Goal: Information Seeking & Learning: Learn about a topic

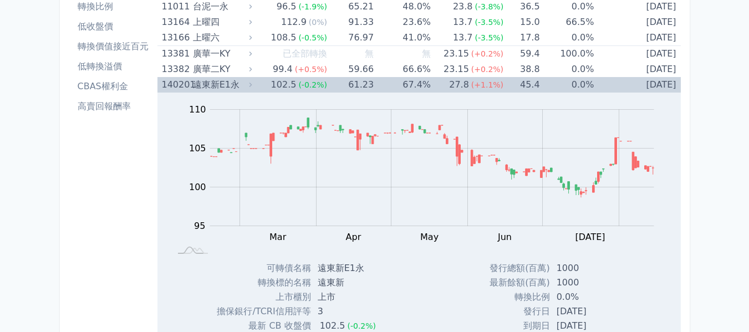
scroll to position [111, 0]
click at [197, 83] on div "遠東新E1永" at bounding box center [221, 85] width 57 height 16
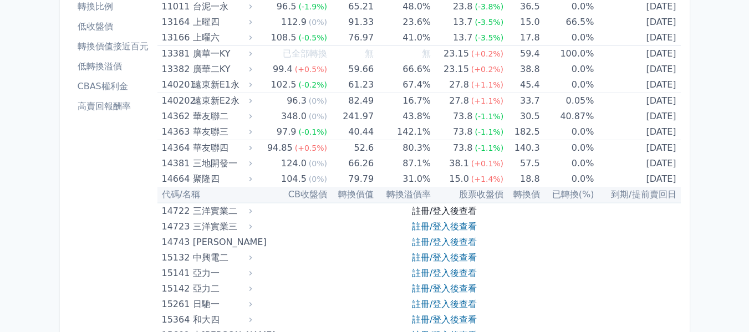
click at [444, 212] on link "註冊/登入後查看" at bounding box center [444, 211] width 65 height 11
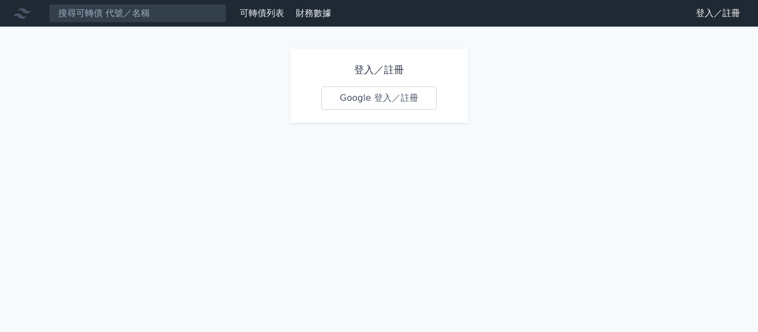
click at [397, 99] on link "Google 登入／註冊" at bounding box center [378, 98] width 115 height 23
click at [357, 103] on link "Google 登入／註冊" at bounding box center [378, 98] width 115 height 23
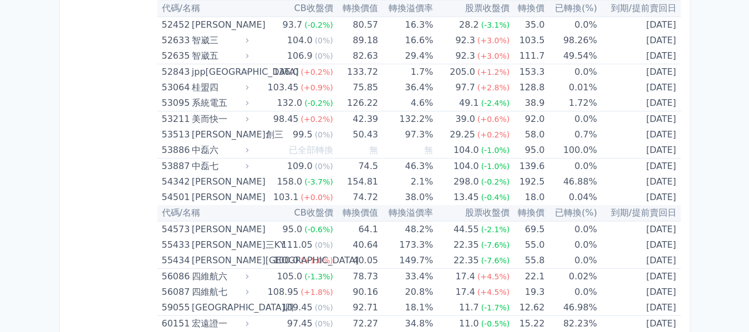
scroll to position [4015, 0]
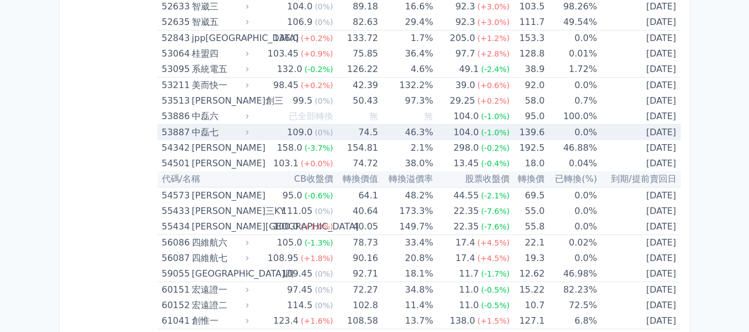
click at [231, 136] on div "中磊七" at bounding box center [219, 133] width 55 height 16
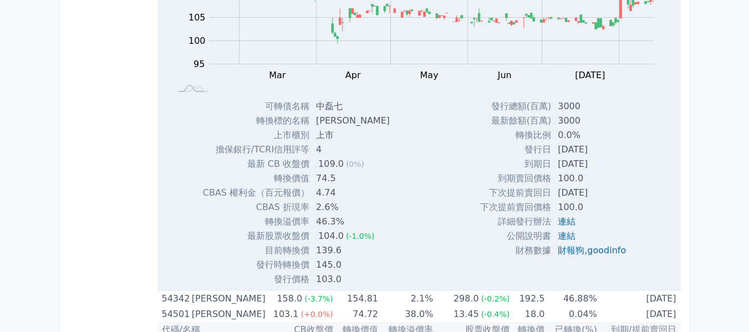
scroll to position [4070, 0]
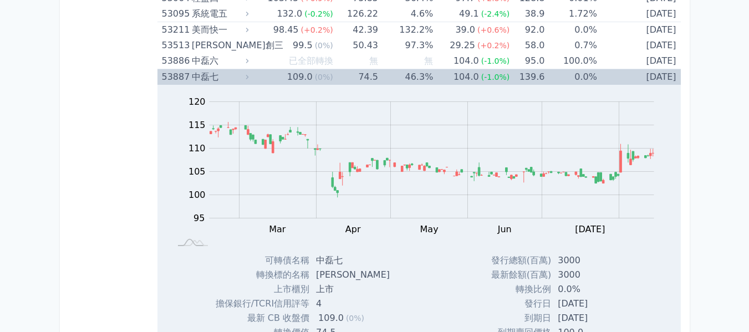
click at [216, 71] on div "中磊七" at bounding box center [219, 77] width 55 height 16
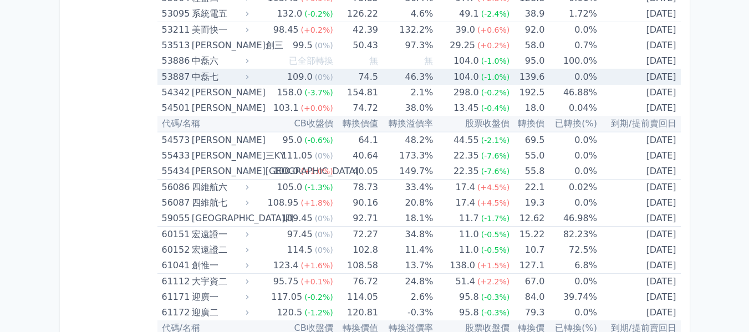
click at [209, 74] on div "中磊七" at bounding box center [219, 77] width 55 height 16
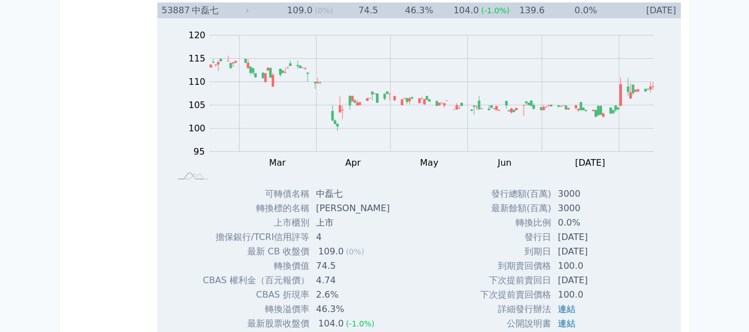
scroll to position [4015, 0]
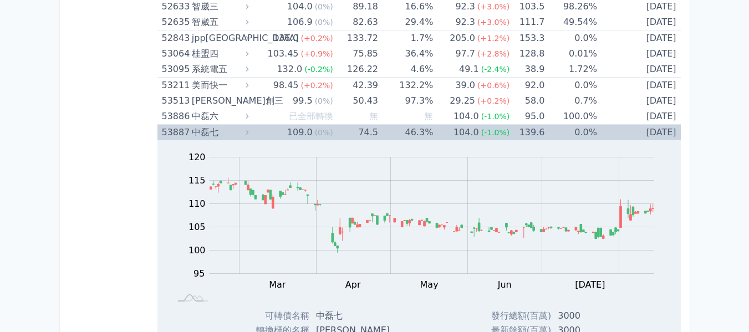
click at [212, 129] on div "中磊七" at bounding box center [219, 133] width 55 height 16
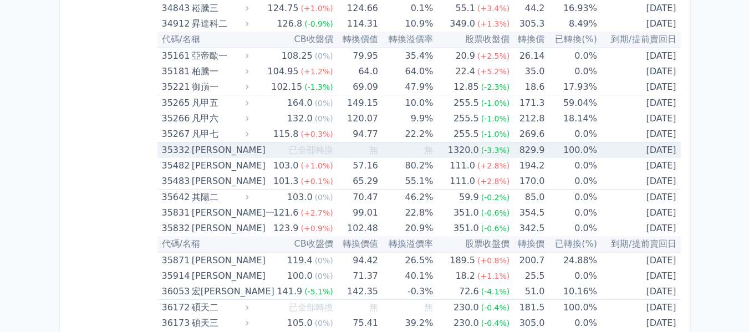
scroll to position [2462, 0]
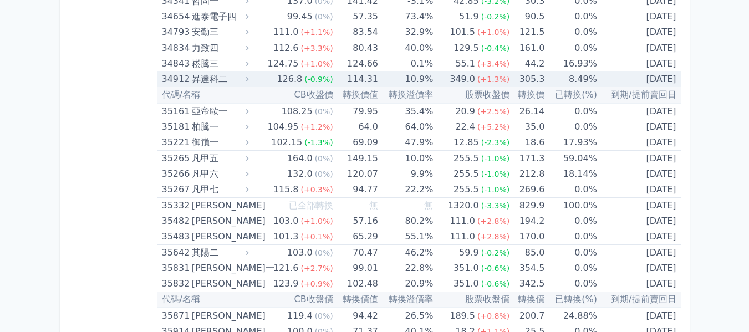
click at [285, 79] on div "126.8" at bounding box center [290, 80] width 30 height 16
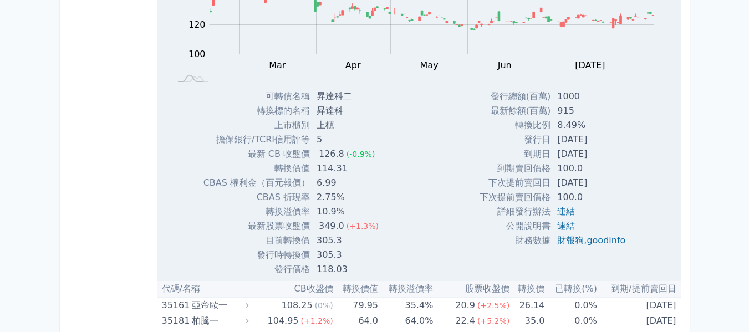
scroll to position [2517, 0]
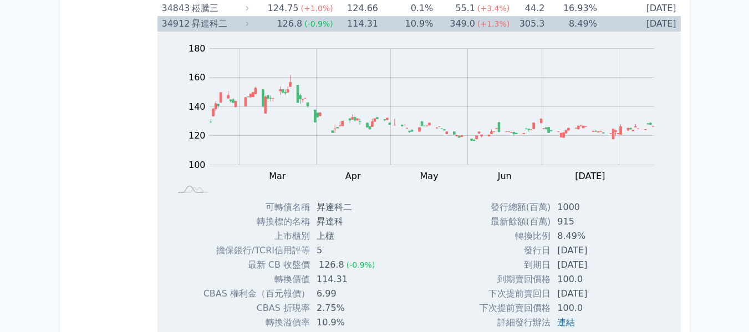
click at [220, 22] on div "昇達科二" at bounding box center [219, 24] width 55 height 16
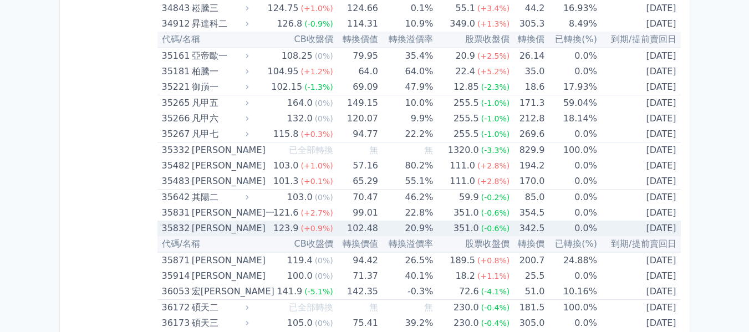
click at [258, 229] on td "123.9 (+0.9%)" at bounding box center [292, 229] width 82 height 16
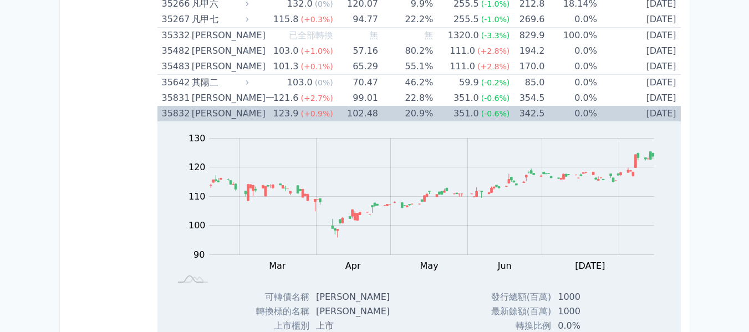
scroll to position [2628, 0]
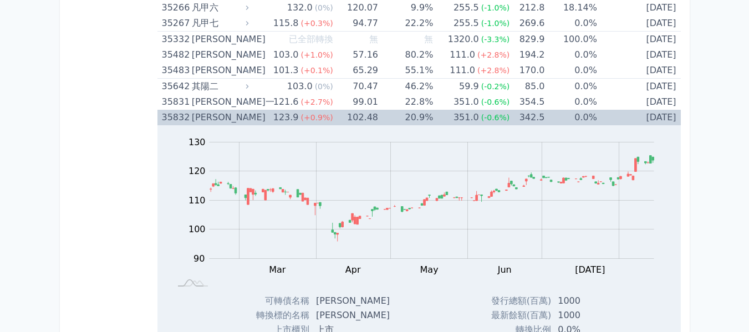
click at [187, 115] on div "35832" at bounding box center [175, 118] width 27 height 16
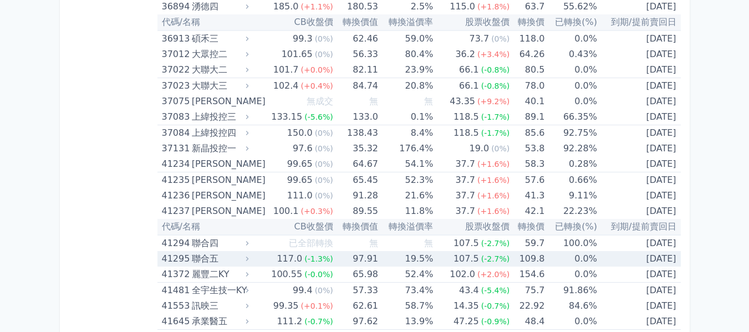
scroll to position [2961, 0]
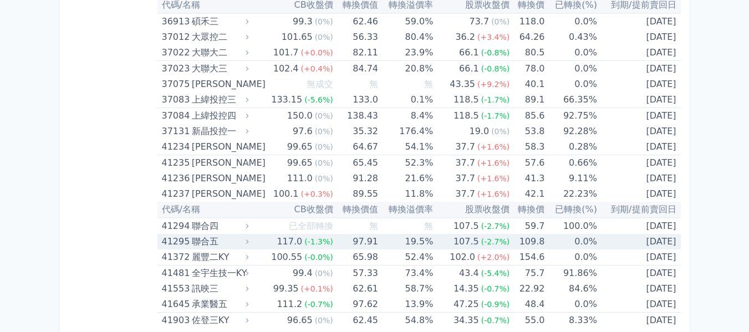
click at [365, 235] on td "97.91" at bounding box center [355, 242] width 45 height 16
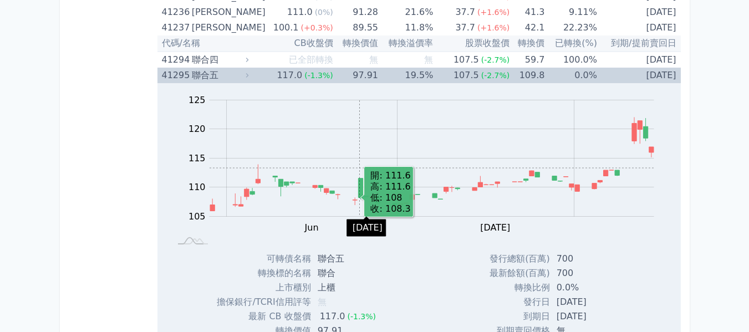
scroll to position [3072, 0]
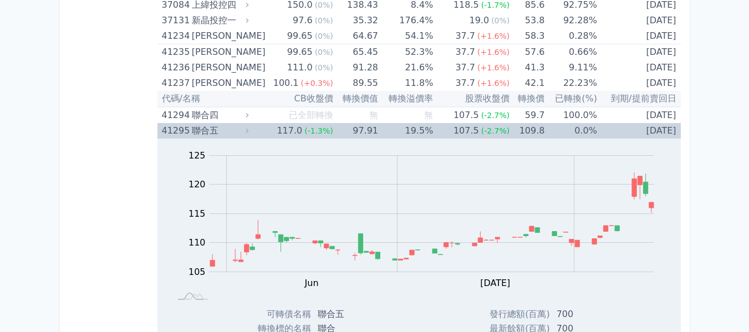
click at [310, 134] on span "(-1.3%)" at bounding box center [318, 130] width 29 height 9
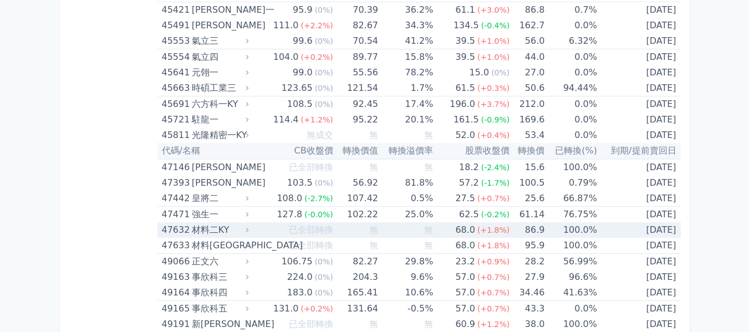
scroll to position [3460, 0]
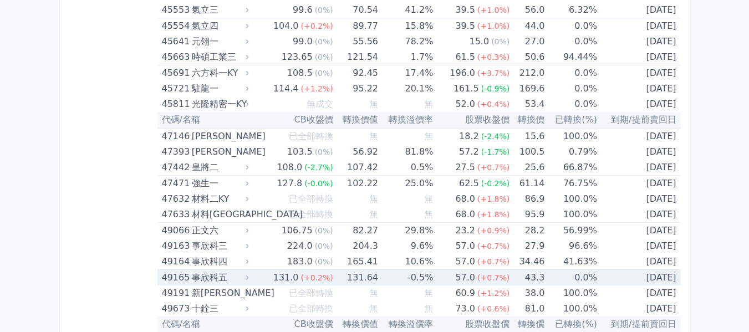
click at [319, 277] on span "(+0.2%)" at bounding box center [317, 277] width 32 height 9
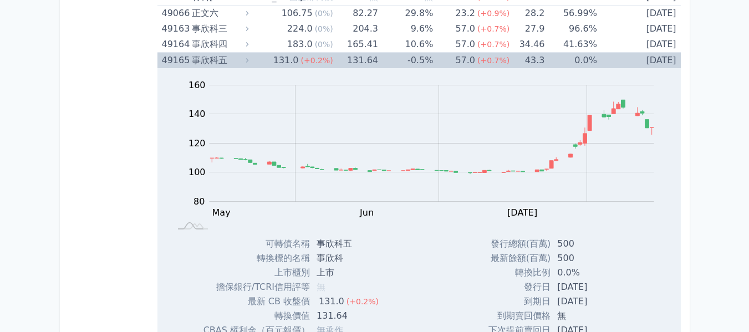
scroll to position [3571, 0]
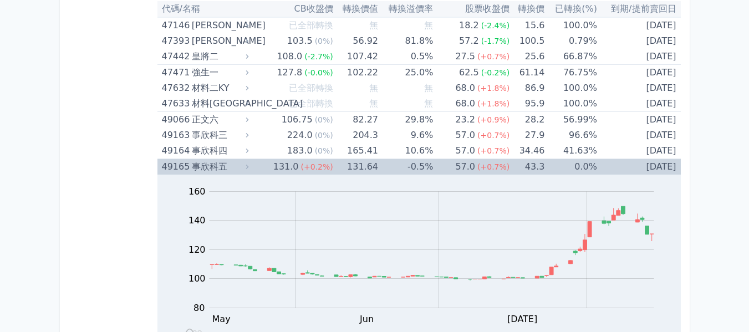
click at [313, 168] on span "(+0.2%)" at bounding box center [317, 166] width 32 height 9
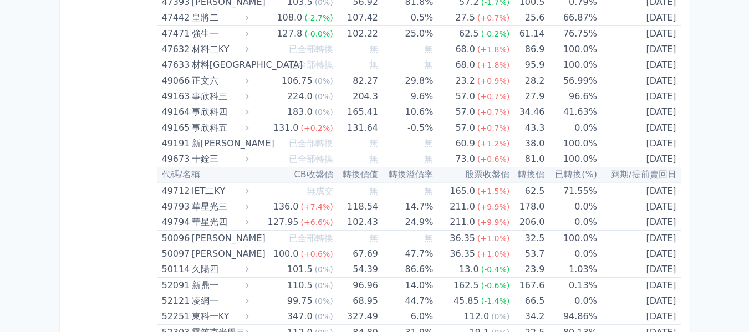
scroll to position [3626, 0]
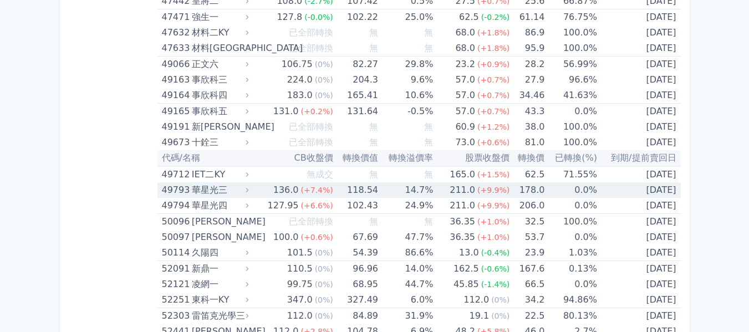
click at [335, 194] on td "118.54" at bounding box center [355, 190] width 45 height 16
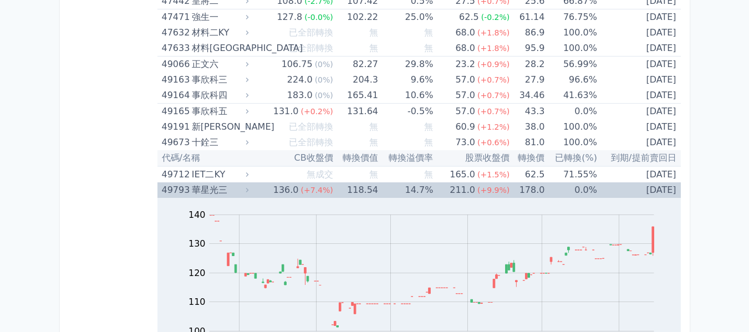
click at [269, 192] on td "136.0 (+7.4%)" at bounding box center [292, 190] width 82 height 16
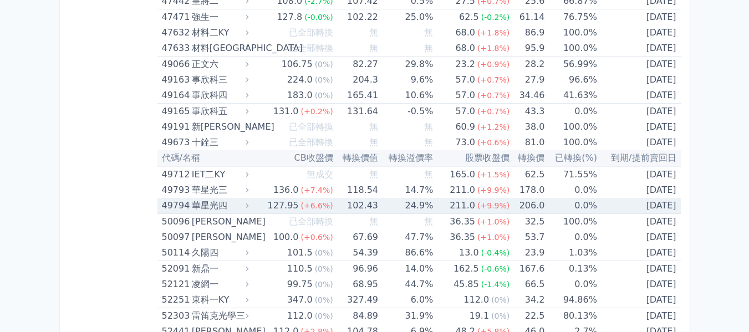
scroll to position [3682, 0]
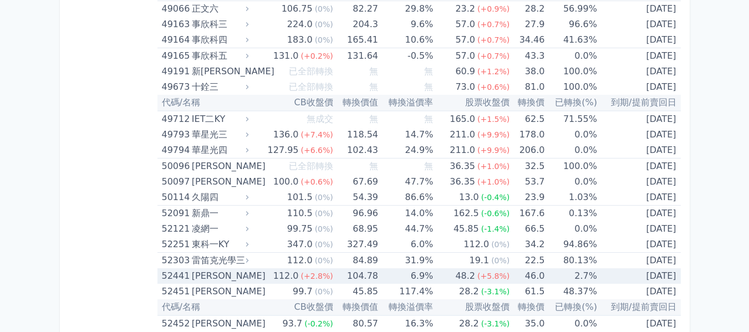
click at [312, 280] on span "(+2.8%)" at bounding box center [317, 276] width 32 height 9
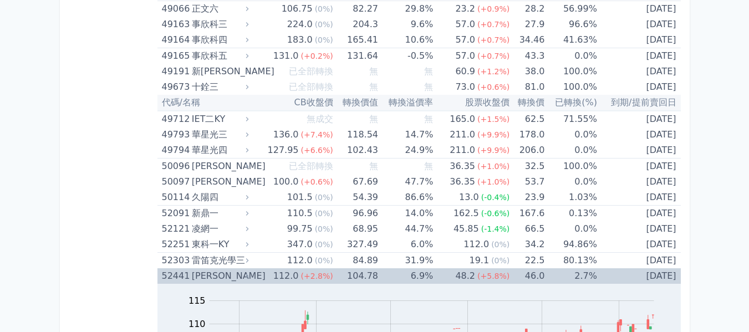
click at [235, 275] on div "[PERSON_NAME]" at bounding box center [219, 276] width 55 height 16
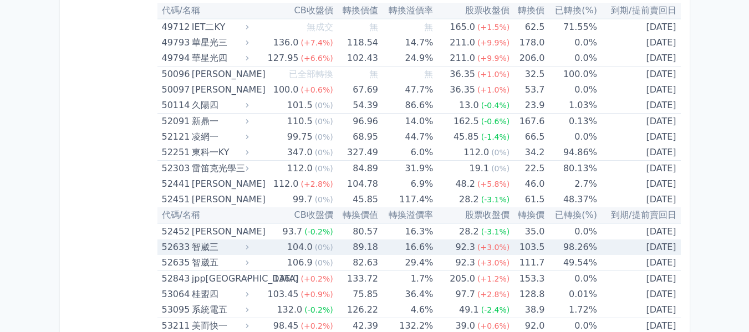
scroll to position [3793, 0]
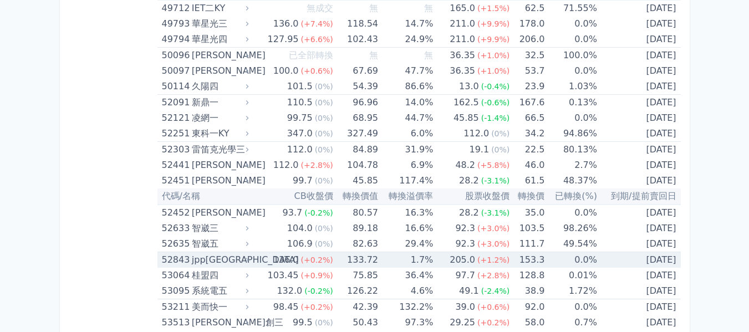
click at [241, 262] on div "jpp[GEOGRAPHIC_DATA]" at bounding box center [219, 260] width 55 height 16
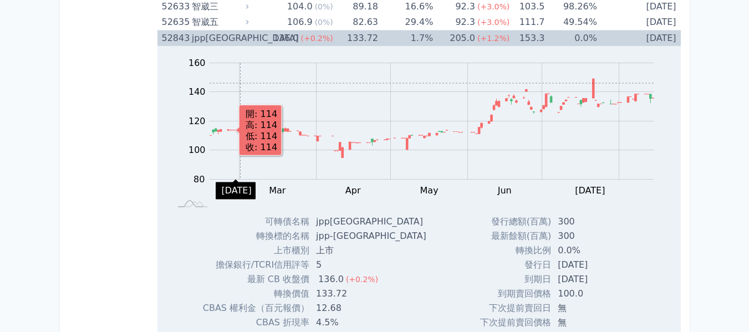
scroll to position [3959, 0]
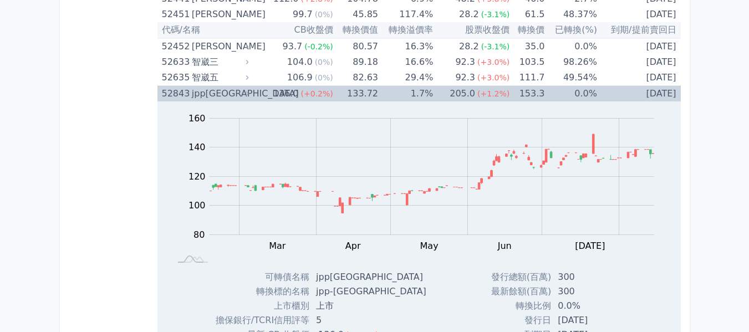
click at [231, 88] on div "jpp[GEOGRAPHIC_DATA]" at bounding box center [219, 94] width 55 height 16
